Goal: Task Accomplishment & Management: Manage account settings

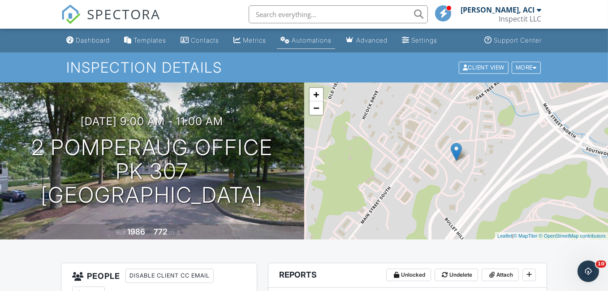
click at [324, 45] on link "Automations" at bounding box center [306, 40] width 58 height 17
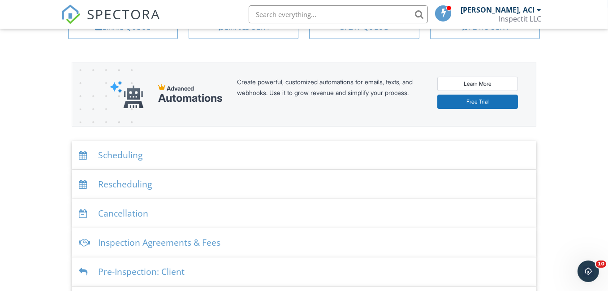
scroll to position [90, 0]
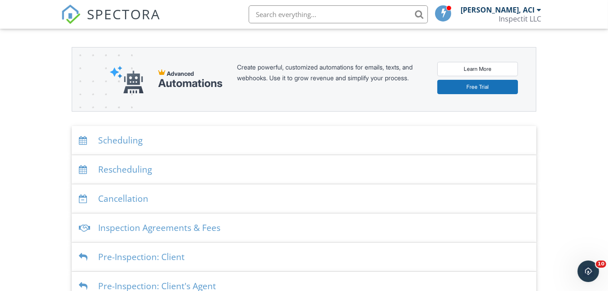
click at [204, 143] on div "Scheduling" at bounding box center [304, 140] width 465 height 29
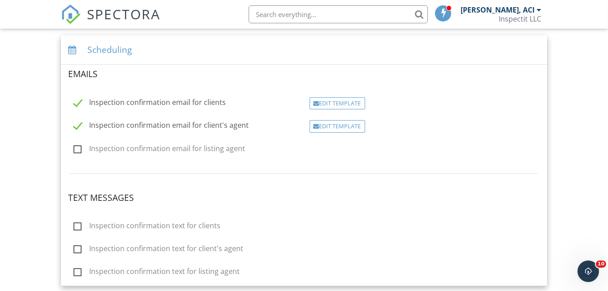
scroll to position [179, 0]
click at [340, 105] on div "Edit Template" at bounding box center [337, 104] width 56 height 13
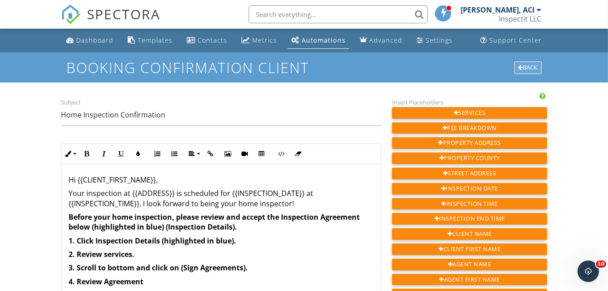
click at [528, 67] on div "Back" at bounding box center [527, 67] width 27 height 13
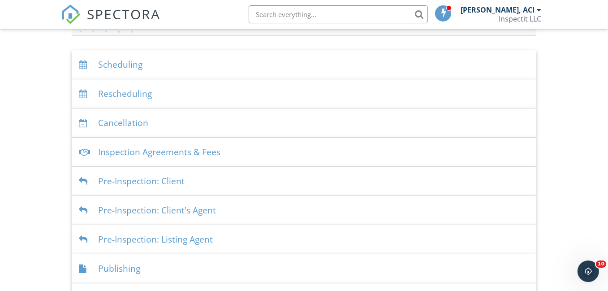
scroll to position [179, 0]
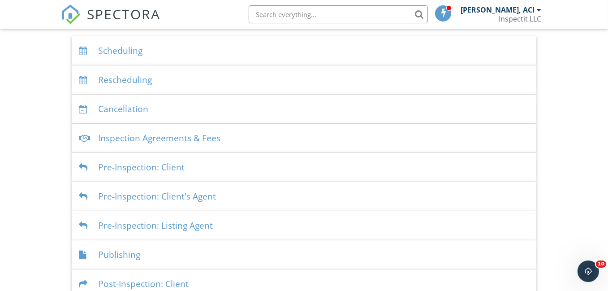
click at [219, 171] on div "Pre-Inspection: Client" at bounding box center [304, 167] width 465 height 29
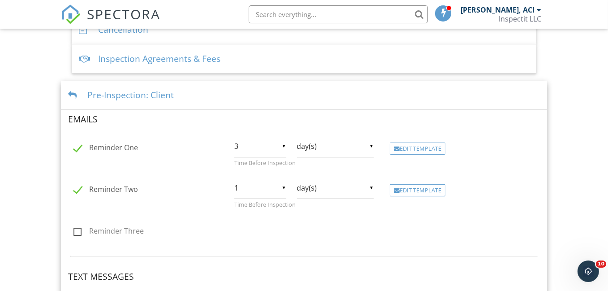
scroll to position [313, 0]
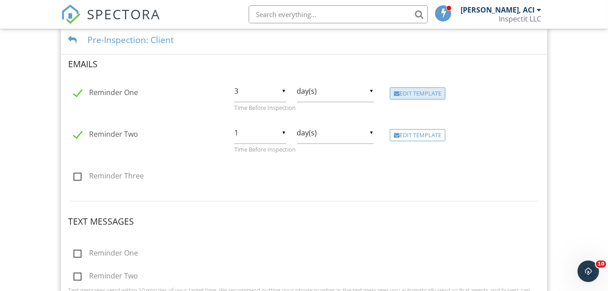
click at [424, 93] on div "Edit Template" at bounding box center [418, 93] width 56 height 13
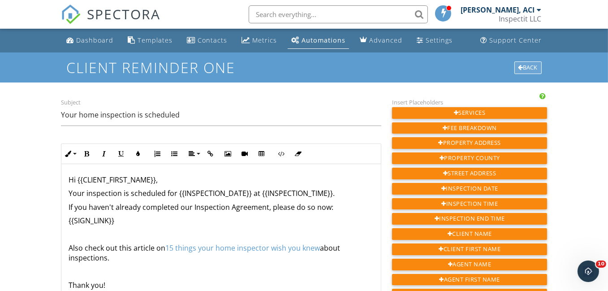
click at [524, 66] on div "Back" at bounding box center [527, 67] width 27 height 13
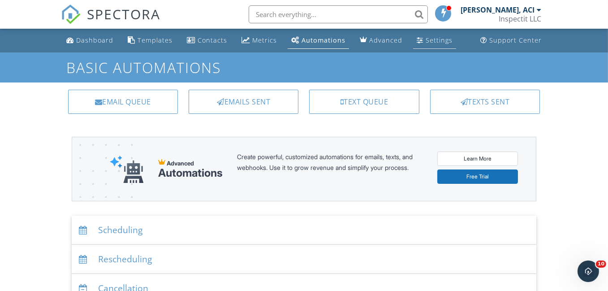
click at [432, 41] on div "Settings" at bounding box center [438, 40] width 27 height 9
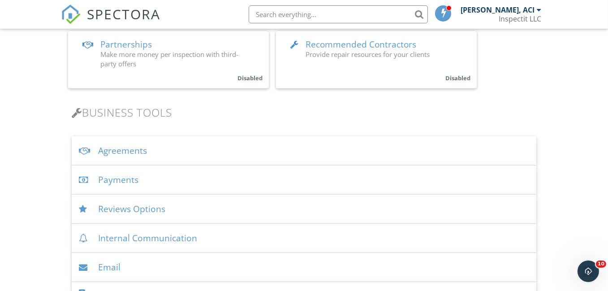
scroll to position [269, 0]
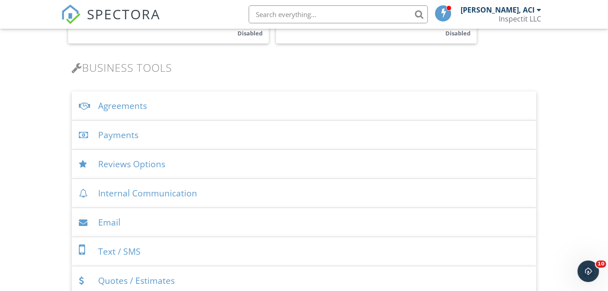
click at [196, 165] on div "Reviews Options" at bounding box center [304, 164] width 465 height 29
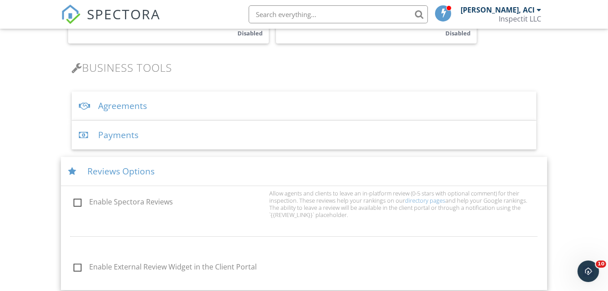
click at [184, 170] on div "Reviews Options" at bounding box center [304, 171] width 486 height 29
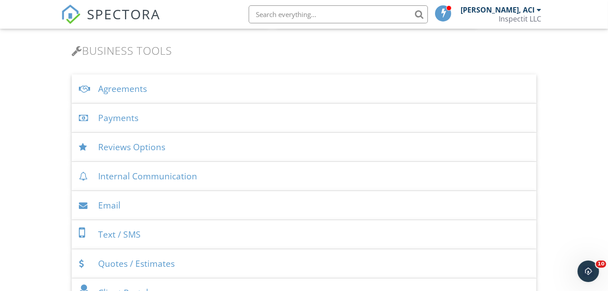
scroll to position [313, 0]
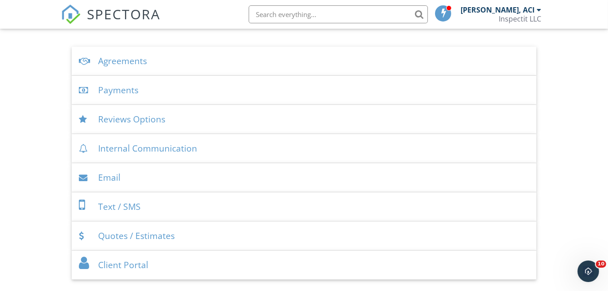
click at [140, 179] on div "Email" at bounding box center [304, 177] width 465 height 29
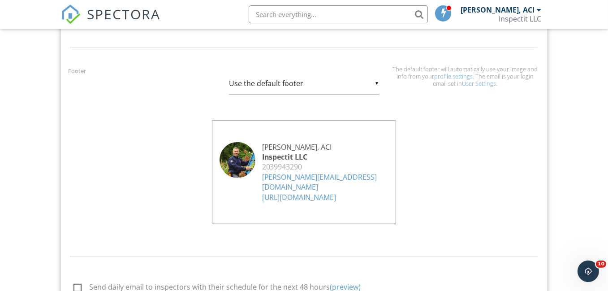
scroll to position [851, 0]
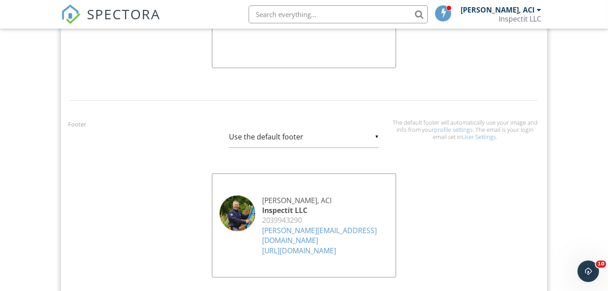
click at [377, 135] on div "▼ Use the default footer Use the default footer Custom Footer Use the default f…" at bounding box center [304, 137] width 150 height 22
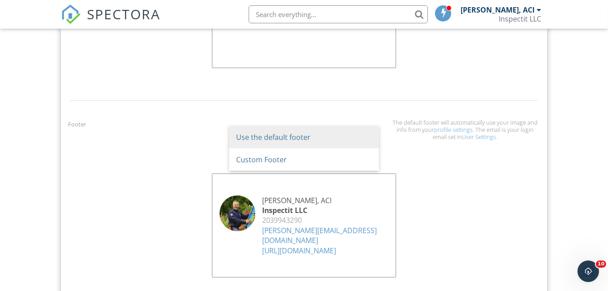
click at [377, 135] on span "Use the default footer" at bounding box center [304, 137] width 150 height 22
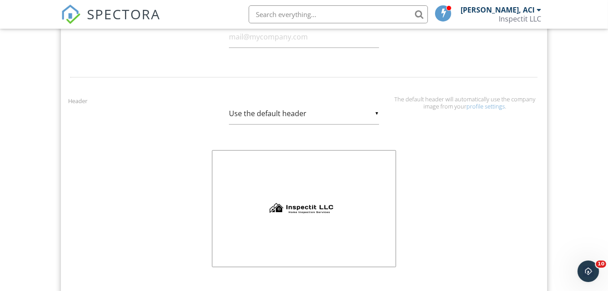
scroll to position [627, 0]
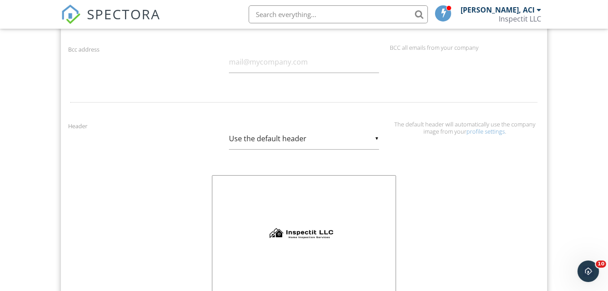
click at [377, 137] on div "▼ Use the default header Use the default header Custom Header Use the default h…" at bounding box center [304, 139] width 150 height 22
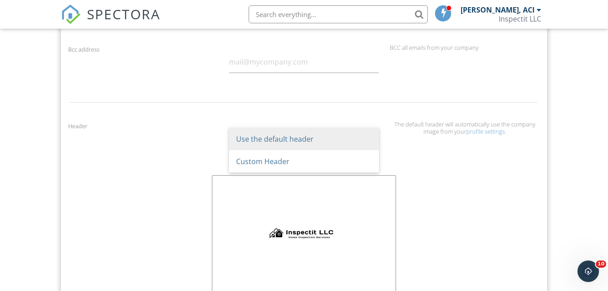
click at [377, 137] on span "Use the default header" at bounding box center [304, 139] width 150 height 22
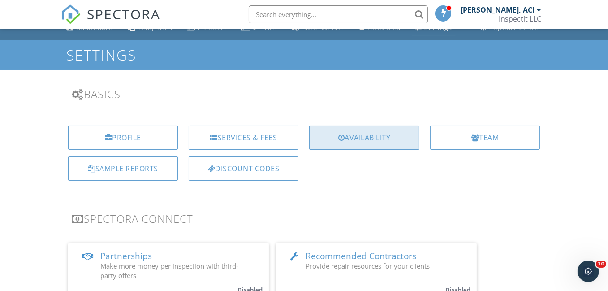
scroll to position [0, 0]
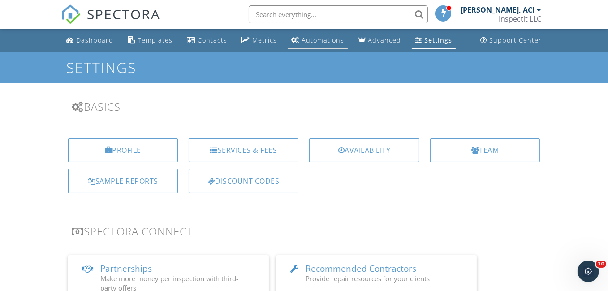
click at [315, 40] on div "Automations" at bounding box center [322, 40] width 43 height 9
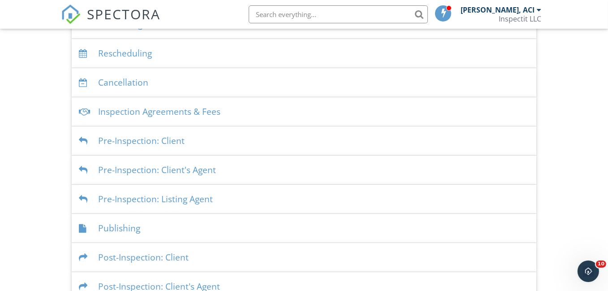
scroll to position [250, 0]
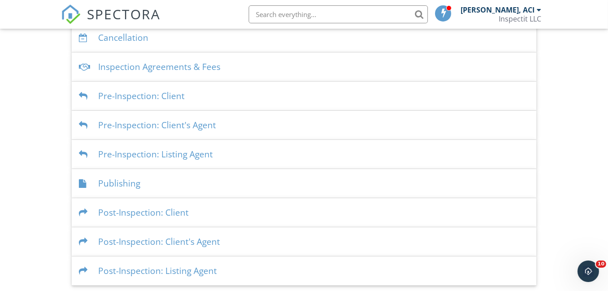
click at [234, 154] on div "Pre-Inspection: Listing Agent" at bounding box center [304, 154] width 465 height 29
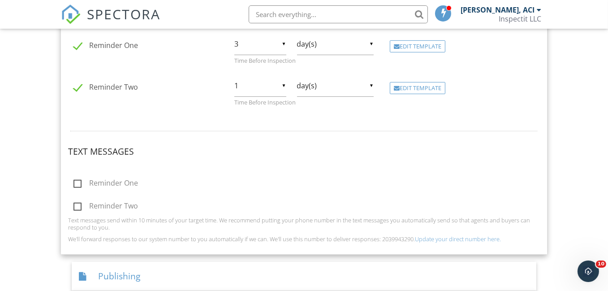
scroll to position [331, 0]
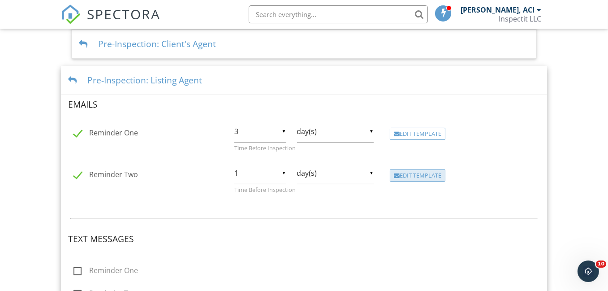
click at [426, 174] on div "Edit Template" at bounding box center [418, 175] width 56 height 13
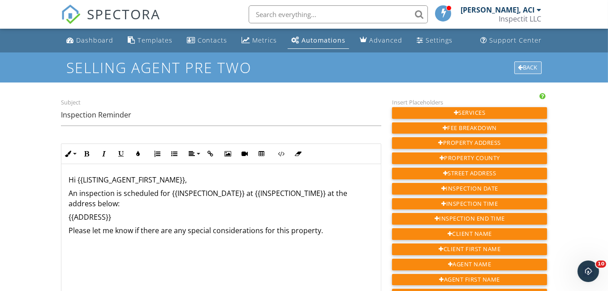
click at [526, 66] on div "Back" at bounding box center [527, 67] width 27 height 13
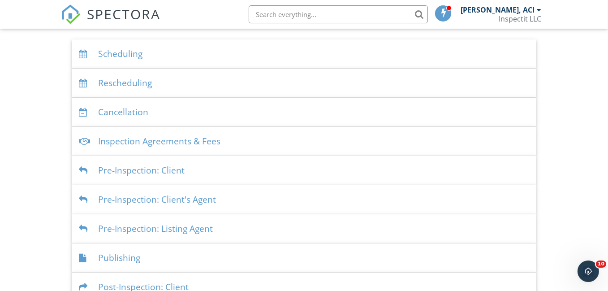
scroll to position [134, 0]
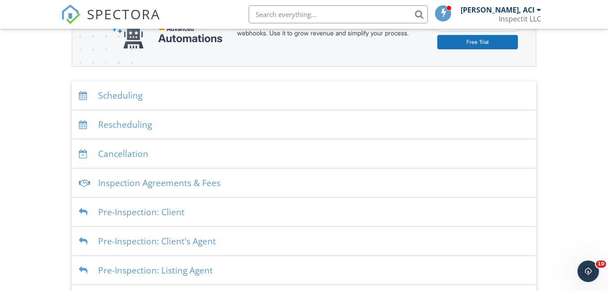
click at [187, 97] on div "Scheduling" at bounding box center [304, 95] width 465 height 29
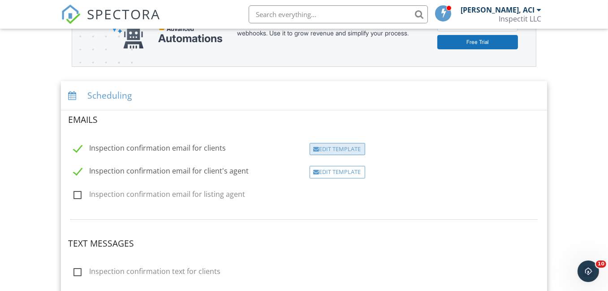
click at [339, 149] on div "Edit Template" at bounding box center [337, 149] width 56 height 13
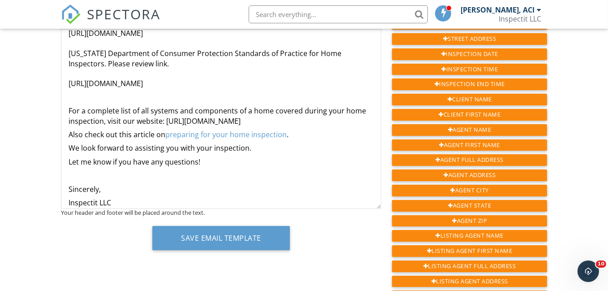
scroll to position [437, 0]
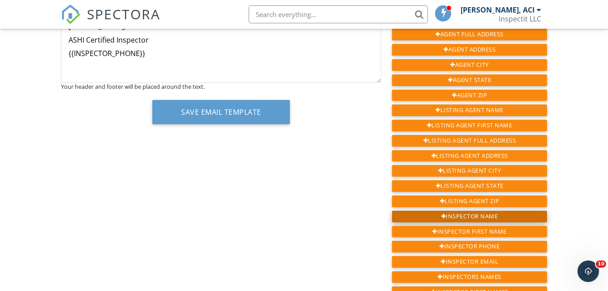
scroll to position [313, 0]
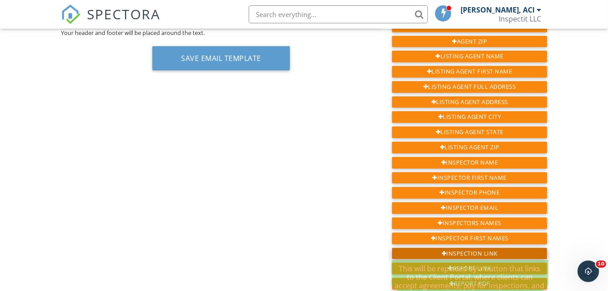
click at [442, 251] on div at bounding box center [443, 254] width 5 height 6
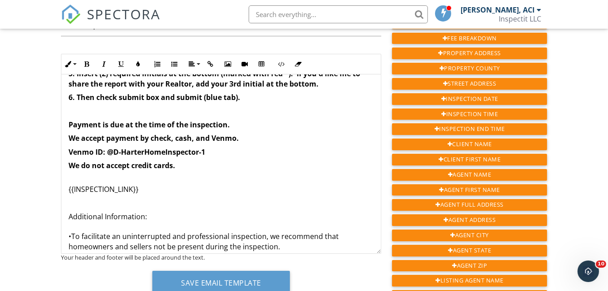
scroll to position [124, 0]
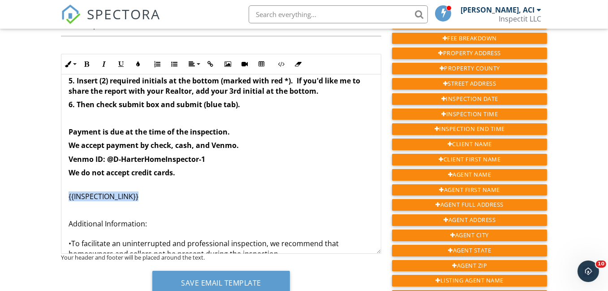
drag, startPoint x: 143, startPoint y: 197, endPoint x: 59, endPoint y: 197, distance: 84.2
click at [59, 197] on div "Subject Home Inspection Confirmation Inline Style XLarge Large Normal Small Lig…" at bounding box center [221, 154] width 331 height 294
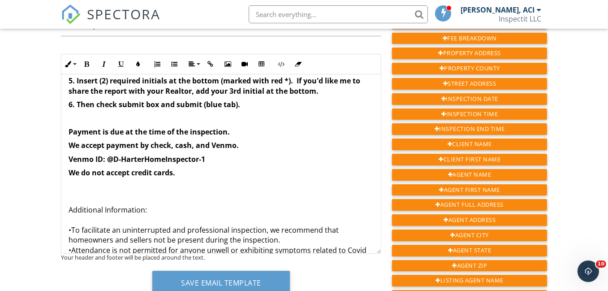
click at [182, 173] on p "We do not accept credit cards." at bounding box center [221, 177] width 305 height 20
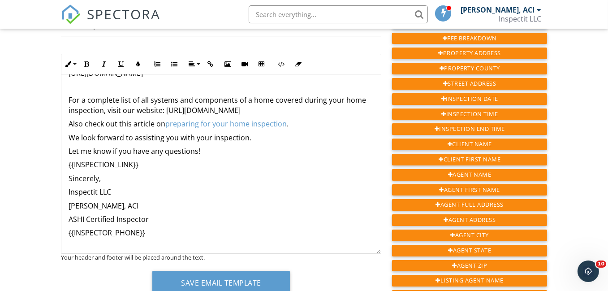
scroll to position [414, 0]
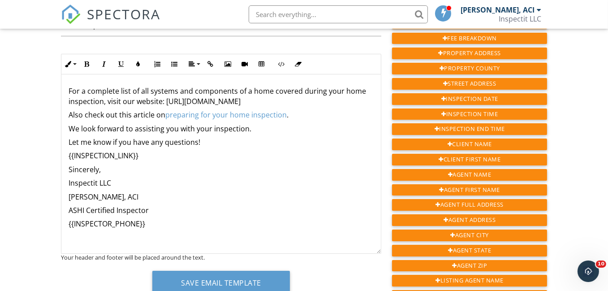
click at [202, 141] on p "Let me know if you have any questions!" at bounding box center [221, 142] width 305 height 10
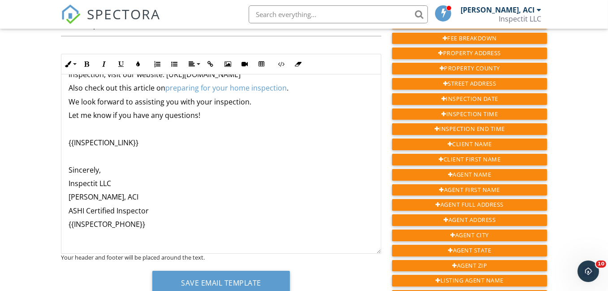
scroll to position [134, 0]
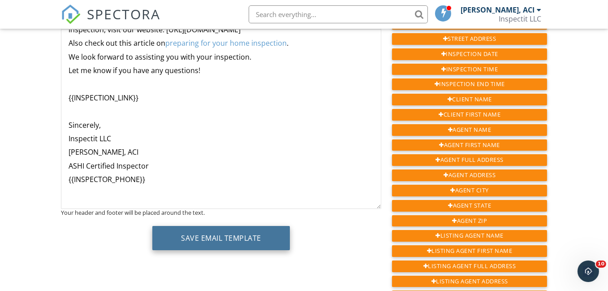
click at [222, 237] on button "Save Email Template" at bounding box center [220, 238] width 137 height 24
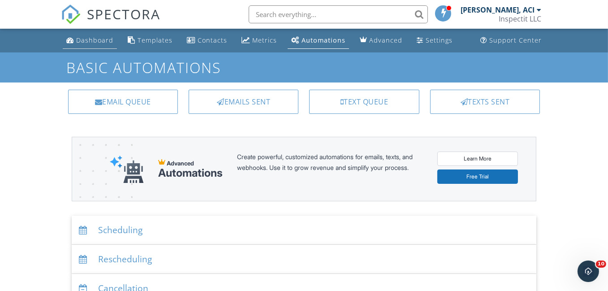
click at [93, 44] on div "Dashboard" at bounding box center [94, 40] width 37 height 9
